Goal: Book appointment/travel/reservation

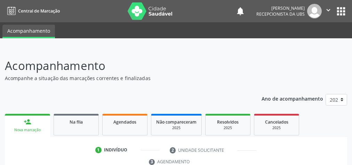
scroll to position [126, 0]
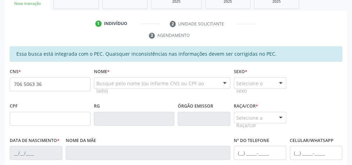
type input "706 5063 3693 3996"
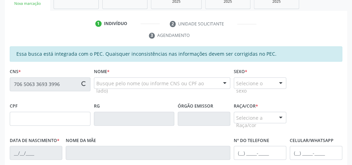
type input "095.039.344-43"
type input "1[DATE]"
type input "[PERSON_NAME]"
type input "[PHONE_NUMBER]"
type input "08"
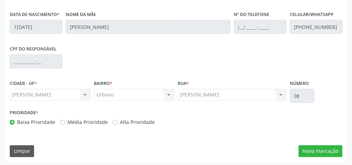
scroll to position [252, 0]
click at [326, 148] on button "Nova marcação" at bounding box center [320, 151] width 44 height 12
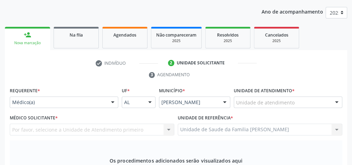
scroll to position [85, 0]
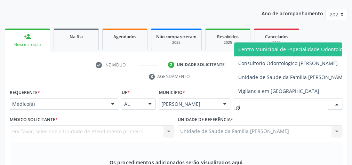
type input "gis"
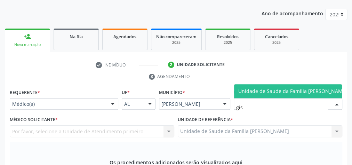
click at [281, 88] on span "Unidade de Saude da Familia [PERSON_NAME]" at bounding box center [292, 91] width 109 height 7
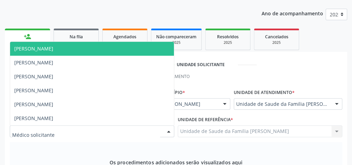
click at [167, 129] on div at bounding box center [168, 131] width 10 height 12
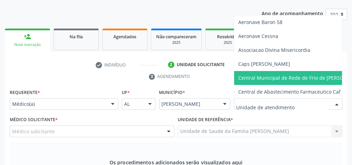
click at [334, 103] on div at bounding box center [336, 104] width 10 height 12
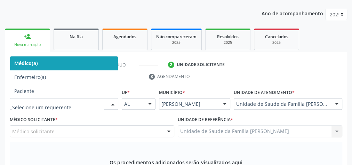
click at [113, 103] on div at bounding box center [112, 104] width 10 height 12
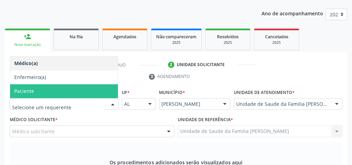
click at [23, 90] on span "Paciente" at bounding box center [24, 91] width 20 height 7
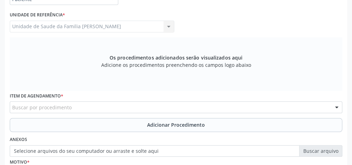
scroll to position [224, 0]
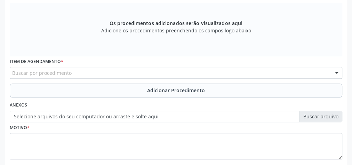
click at [94, 75] on div "Buscar por procedimento" at bounding box center [176, 73] width 332 height 12
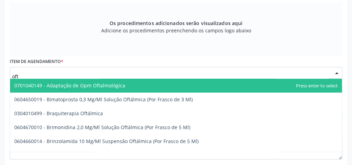
type input "ofta"
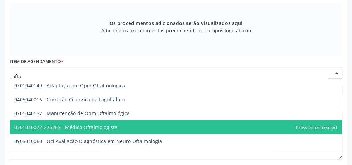
click at [99, 128] on span "0301010072-225265 - Médico Oftalmologista" at bounding box center [65, 127] width 103 height 7
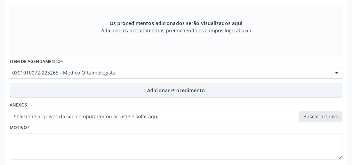
click at [187, 90] on span "Adicionar Procedimento" at bounding box center [176, 90] width 58 height 7
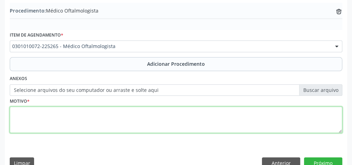
click at [123, 125] on textarea at bounding box center [176, 119] width 332 height 26
type textarea "r"
click at [34, 110] on textarea "RN FILHO MAE COM PERDA VISAO" at bounding box center [176, 119] width 332 height 26
click at [37, 109] on textarea "RN FILHO, DE MAE COM PERDA VISAO" at bounding box center [176, 119] width 332 height 26
click at [45, 108] on textarea "RN FILHO DE MAE COM PERDA VISAO" at bounding box center [176, 119] width 332 height 26
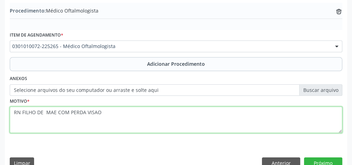
click at [44, 112] on textarea "RN FILHO DE MAE COM PERDA VISAO" at bounding box center [176, 119] width 332 height 26
click at [41, 110] on textarea "RN FILHO DE MAE COM PERDA VISAO" at bounding box center [176, 119] width 332 height 26
click at [110, 111] on textarea "RN FILHO DE, MAE COM PERDA VISAO" at bounding box center [176, 119] width 332 height 26
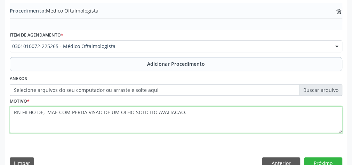
scroll to position [236, 0]
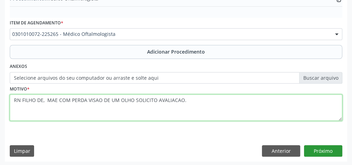
type textarea "RN FILHO DE, MAE COM PERDA VISAO DE UM OLHO SOLICITO AVALIACAO."
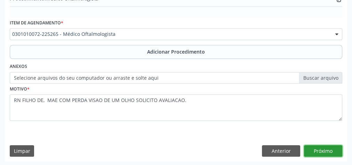
click at [337, 150] on button "Próximo" at bounding box center [323, 151] width 38 height 12
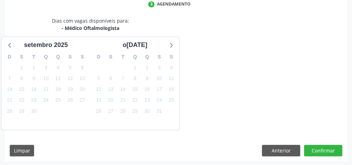
scroll to position [184, 0]
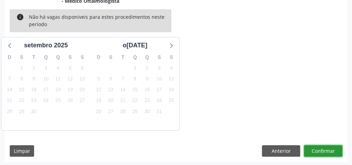
click at [326, 151] on button "Confirmar" at bounding box center [323, 151] width 38 height 12
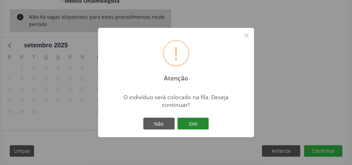
click at [200, 122] on button "Sim" at bounding box center [192, 123] width 31 height 12
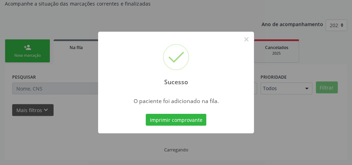
scroll to position [74, 0]
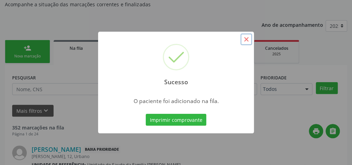
click at [247, 40] on button "×" at bounding box center [246, 39] width 12 height 12
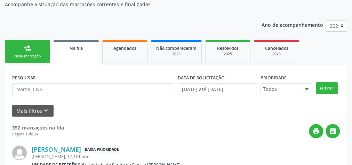
click at [38, 54] on div "Nova marcação" at bounding box center [27, 56] width 35 height 5
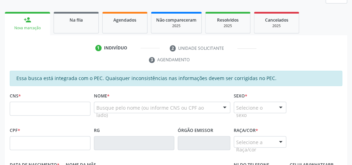
scroll to position [157, 0]
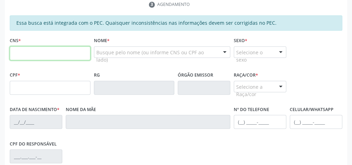
click at [47, 51] on input "text" at bounding box center [50, 53] width 81 height 14
type input "700 0034 1108 7506"
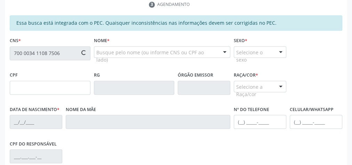
type input "240.672.884-68"
type input "20[DATE]"
type input "[PERSON_NAME]"
type input "[PHONE_NUMBER]"
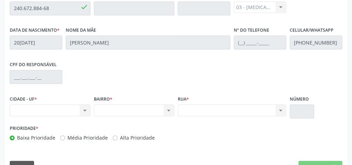
scroll to position [252, 0]
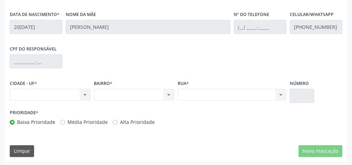
click at [213, 135] on div "Essa busca está integrada com o PEC. Quaisquer inconsistências nas informações …" at bounding box center [176, 40] width 342 height 241
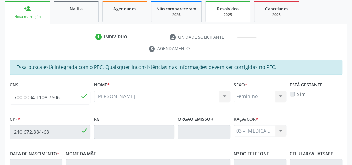
scroll to position [0, 0]
